Goal: Find specific page/section: Find specific page/section

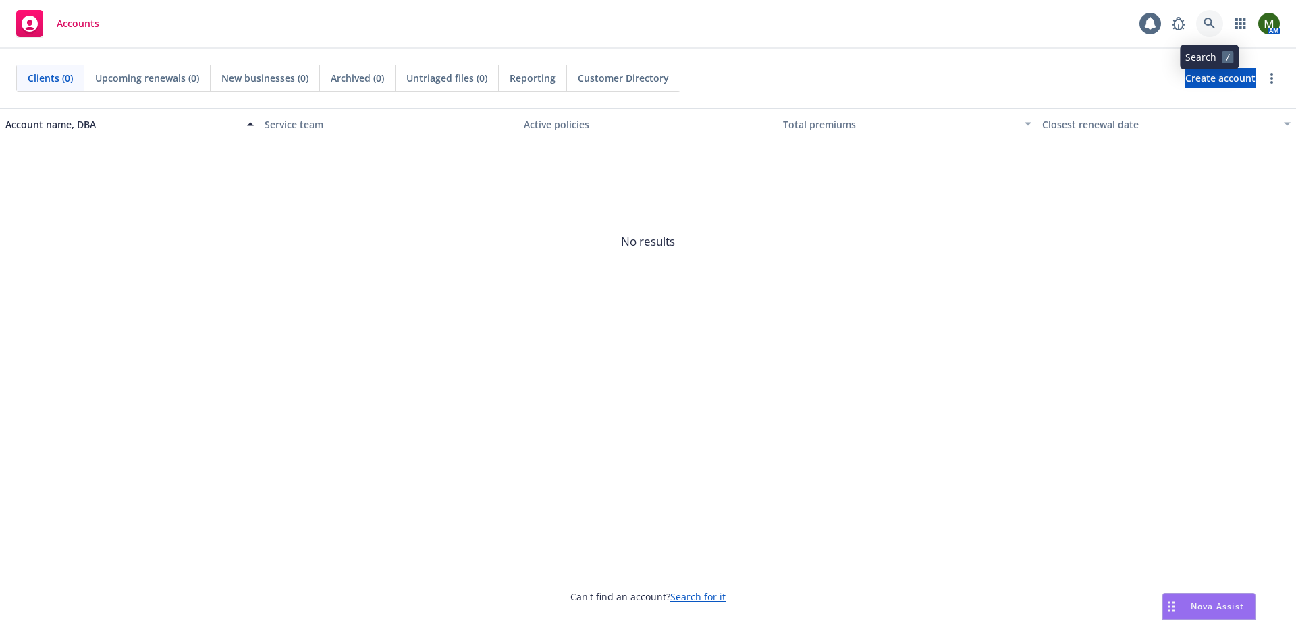
click at [1211, 16] on link at bounding box center [1209, 23] width 27 height 27
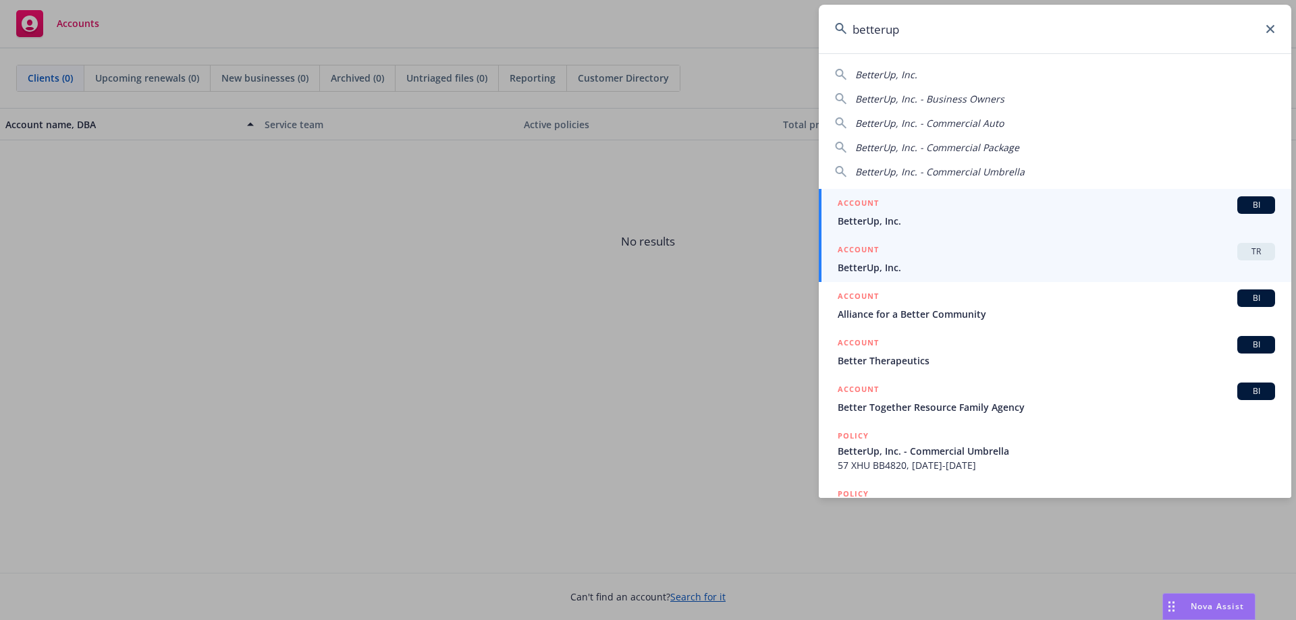
type input "betterup"
click at [1030, 259] on div "ACCOUNT TR" at bounding box center [1055, 252] width 437 height 18
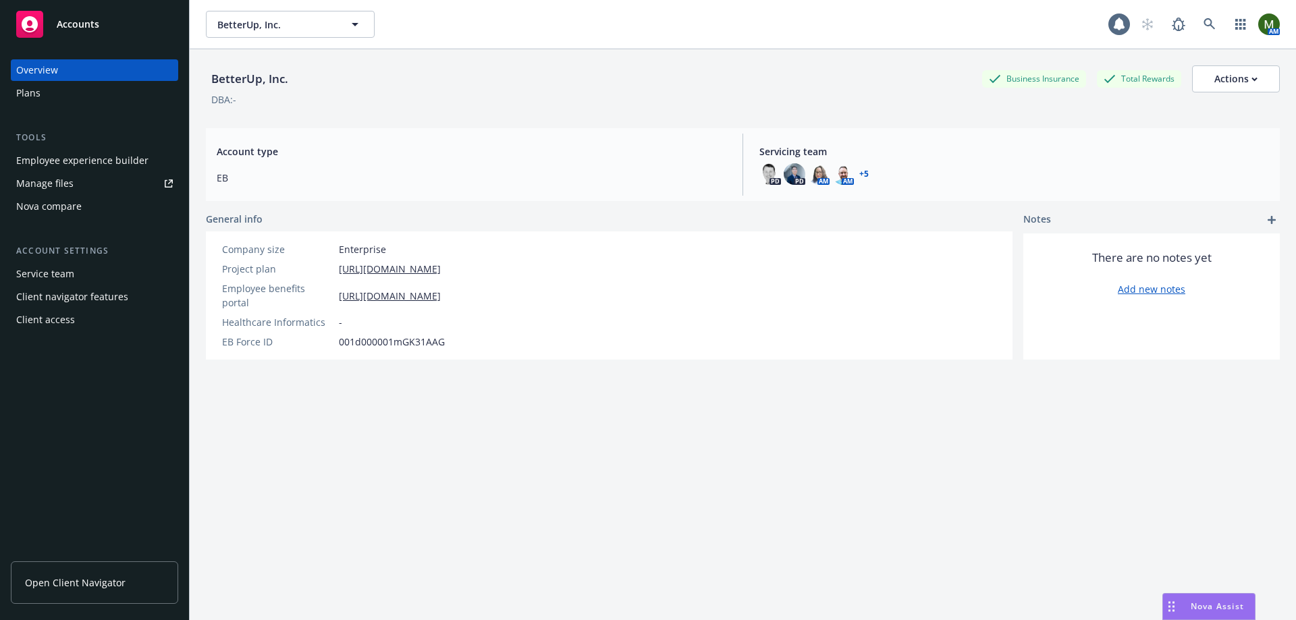
click at [82, 314] on div "Client access" at bounding box center [94, 320] width 157 height 22
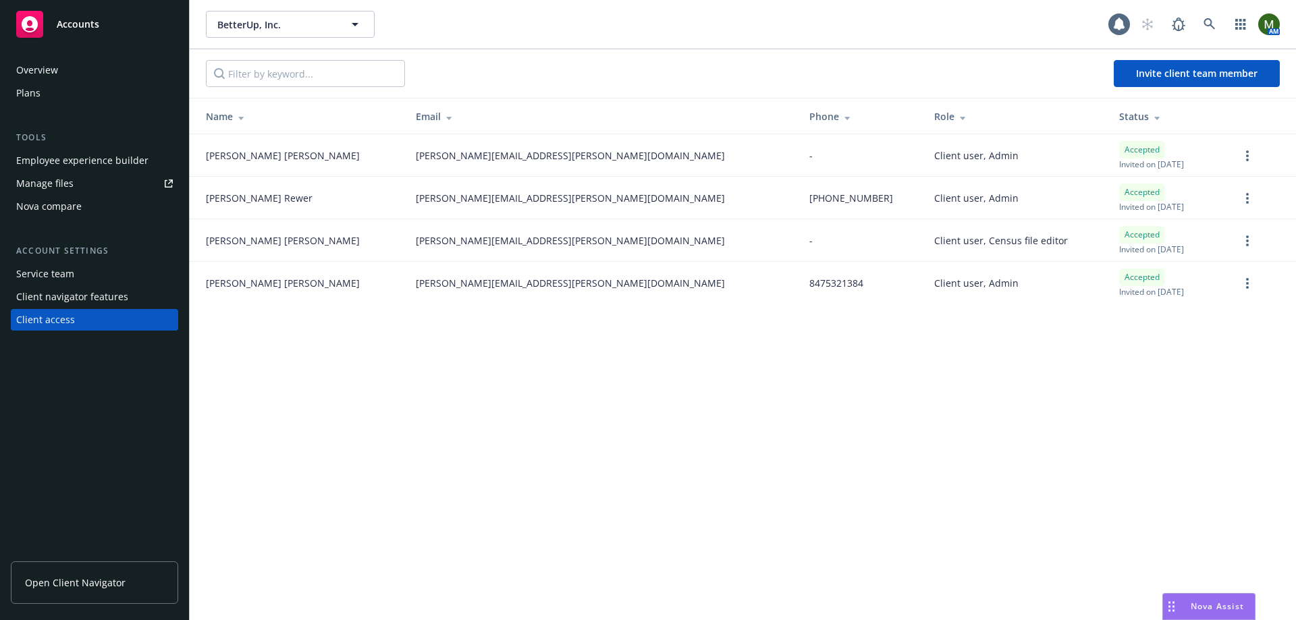
click at [410, 387] on div "BetterUp, Inc. BetterUp, Inc. 1 AM Invite client team member Name Email Phone R…" at bounding box center [743, 310] width 1106 height 620
click at [120, 595] on link "Open Client Navigator" at bounding box center [94, 582] width 167 height 43
click at [398, 472] on div "BetterUp, Inc. BetterUp, Inc. 1 AM Invite client team member Name Email Phone R…" at bounding box center [743, 310] width 1106 height 620
click at [1184, 25] on icon at bounding box center [1177, 24] width 13 height 13
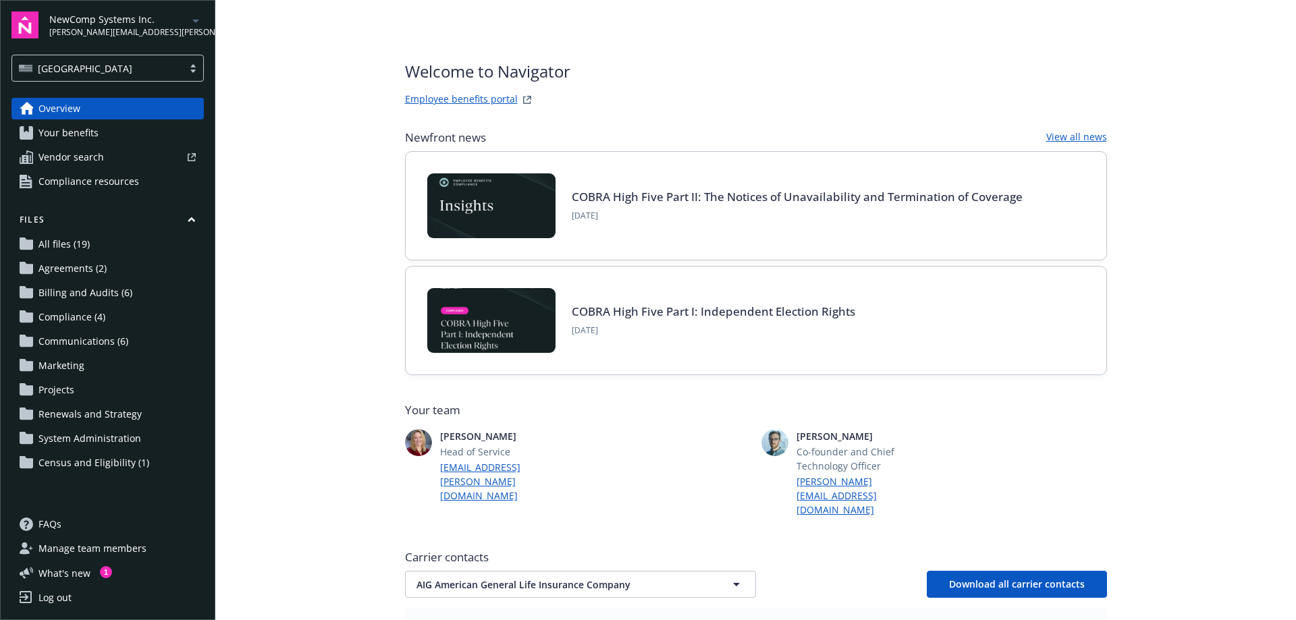
click at [305, 114] on main "Welcome to Navigator Employee benefits portal Newfront news View all news COBRA…" at bounding box center [755, 310] width 1080 height 620
click at [57, 600] on div "Log out" at bounding box center [54, 598] width 33 height 22
